Goal: Navigation & Orientation: Find specific page/section

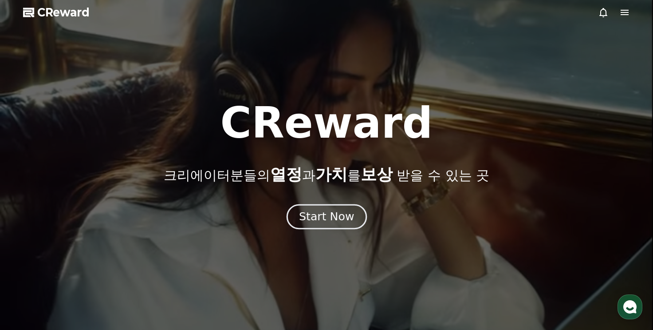
click at [307, 209] on div "Start Now" at bounding box center [326, 216] width 55 height 15
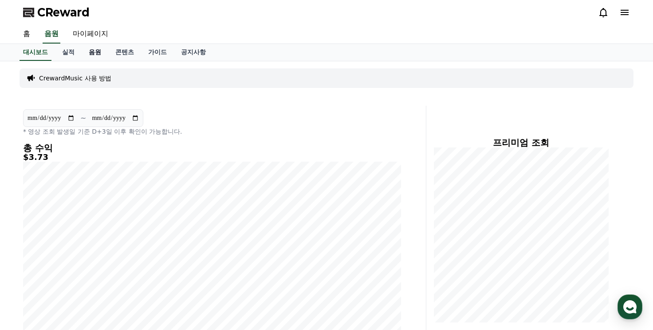
click at [89, 48] on link "음원" at bounding box center [95, 52] width 27 height 17
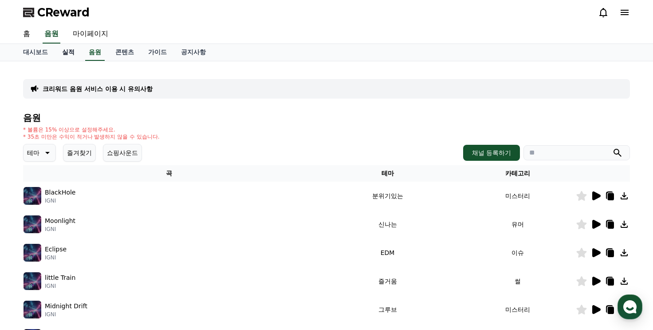
click at [71, 49] on link "실적" at bounding box center [68, 52] width 27 height 17
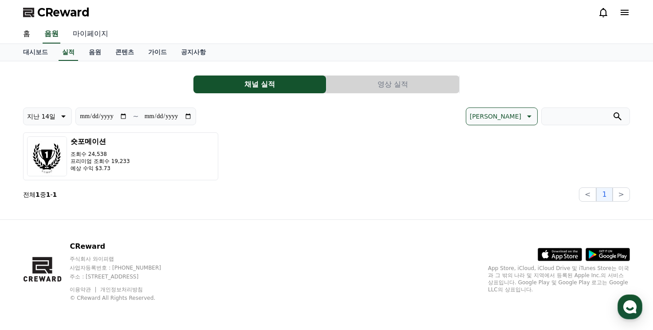
click at [84, 35] on link "마이페이지" at bounding box center [91, 34] width 50 height 19
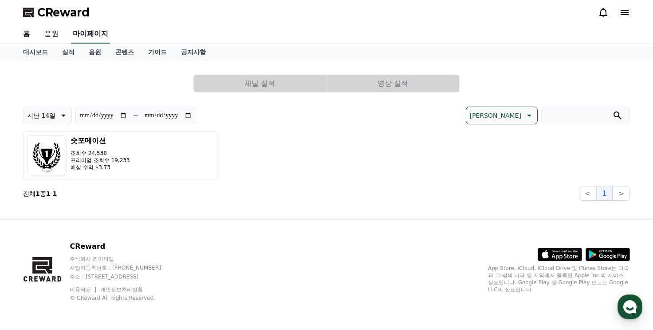
select select "**********"
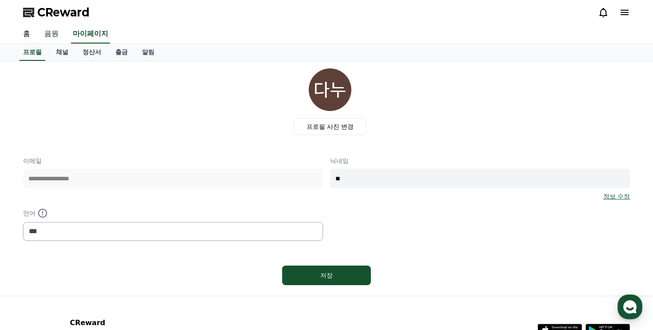
click at [51, 39] on link "음원" at bounding box center [51, 34] width 28 height 19
